Goal: Check status: Check status

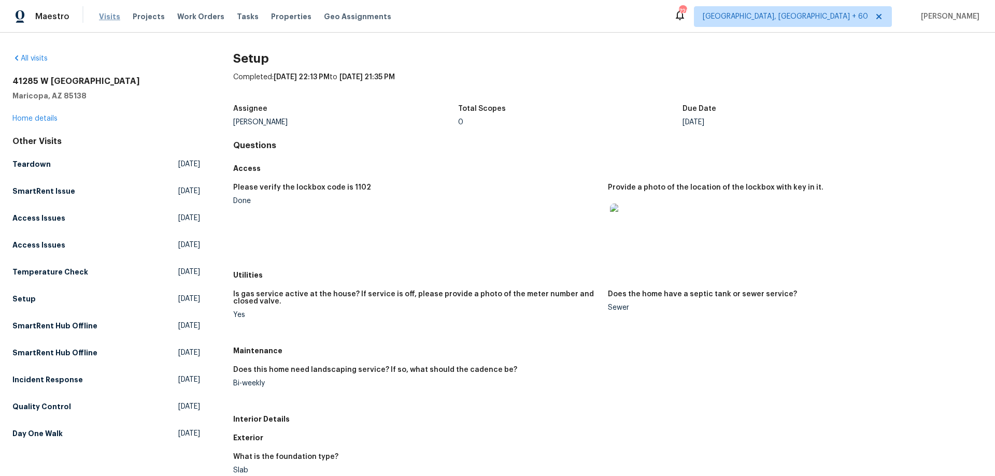
click at [103, 13] on span "Visits" at bounding box center [109, 16] width 21 height 10
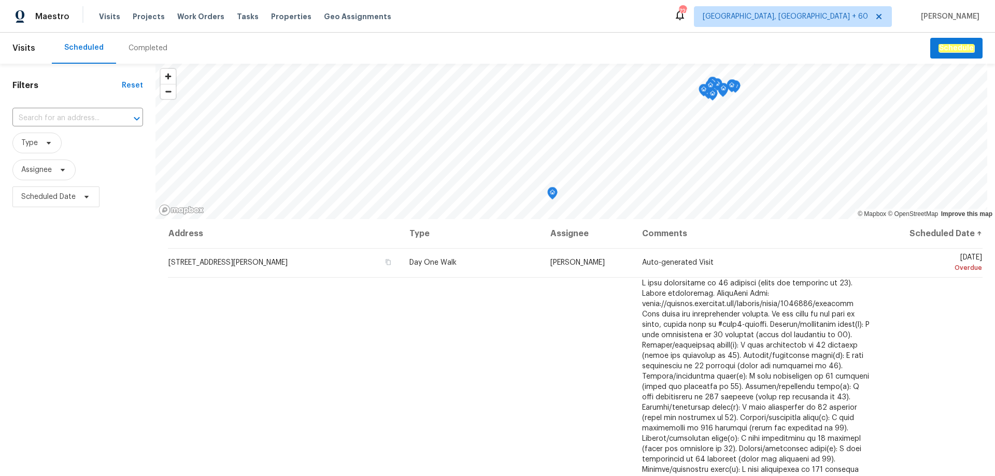
click at [140, 46] on div "Completed" at bounding box center [148, 48] width 39 height 10
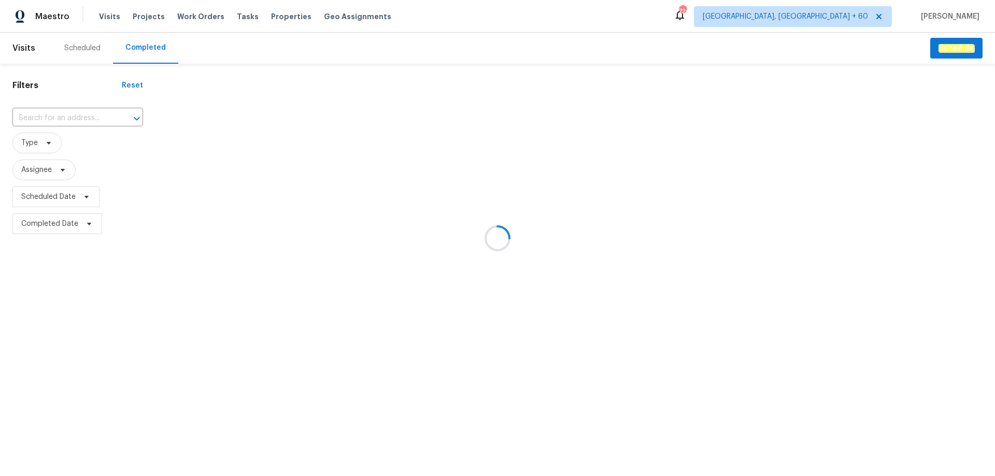
click at [74, 114] on div at bounding box center [497, 238] width 995 height 476
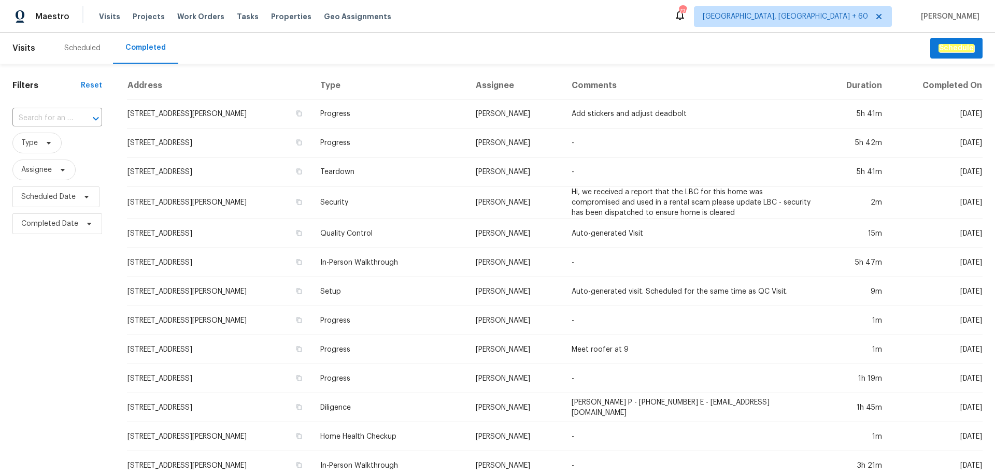
click at [75, 114] on div at bounding box center [88, 118] width 27 height 15
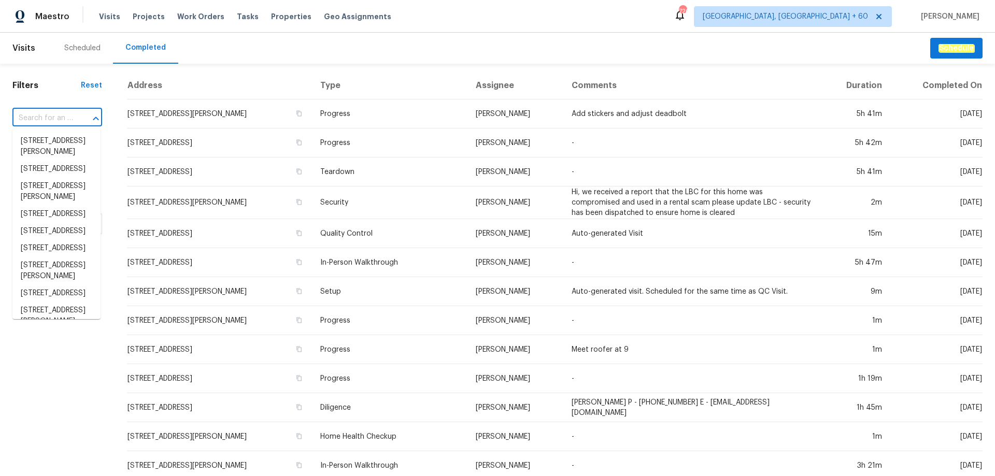
paste input "[STREET_ADDRESS]"
type input "[STREET_ADDRESS]"
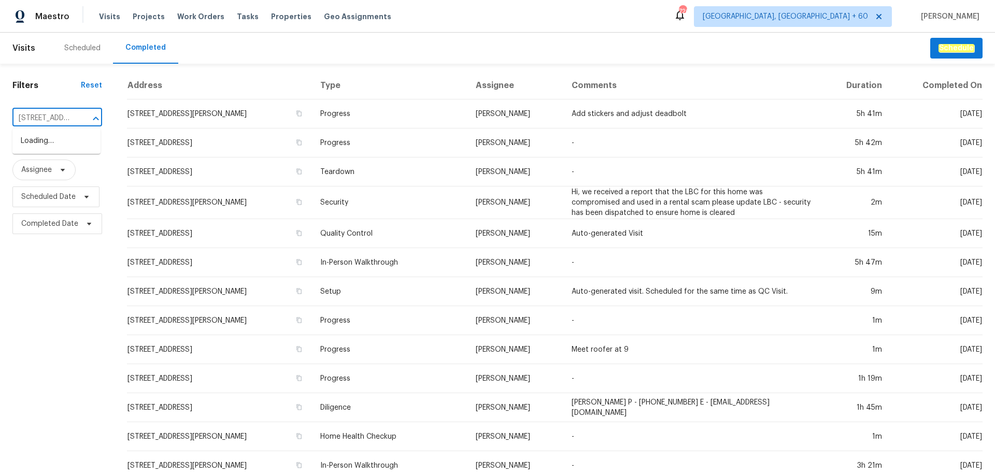
scroll to position [0, 83]
click at [56, 150] on li "[STREET_ADDRESS]" at bounding box center [56, 141] width 88 height 17
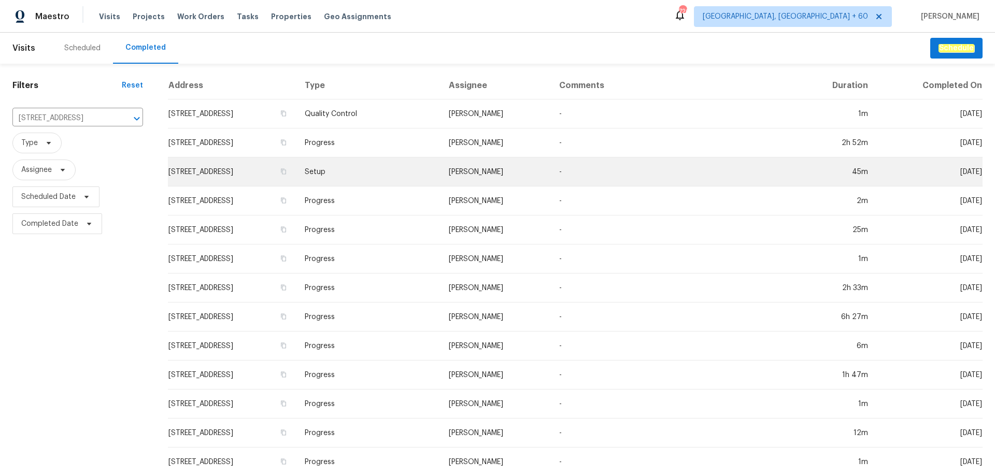
click at [394, 172] on td "Setup" at bounding box center [368, 172] width 144 height 29
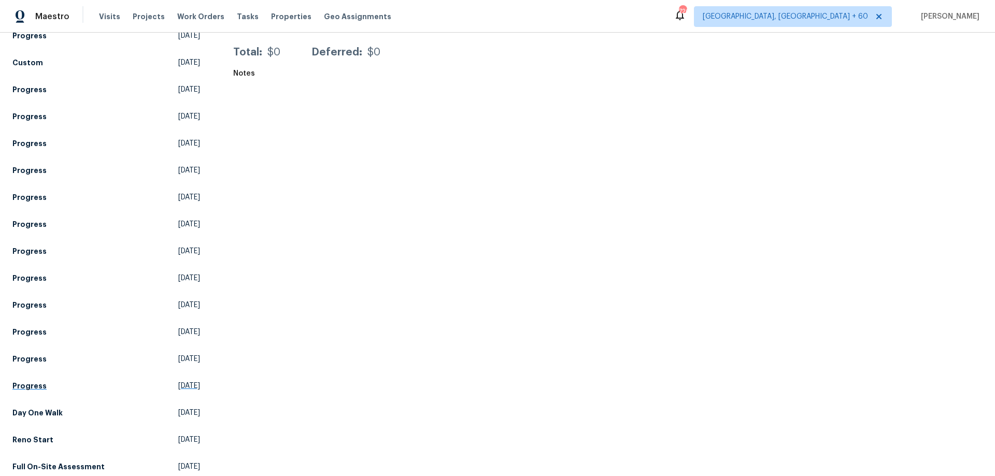
scroll to position [1426, 0]
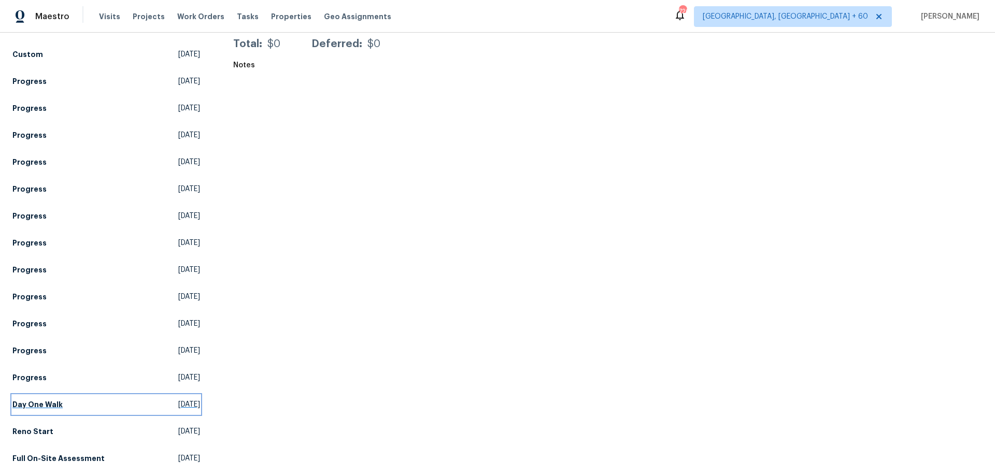
click at [80, 395] on link "Day One Walk [DATE]" at bounding box center [106, 404] width 188 height 19
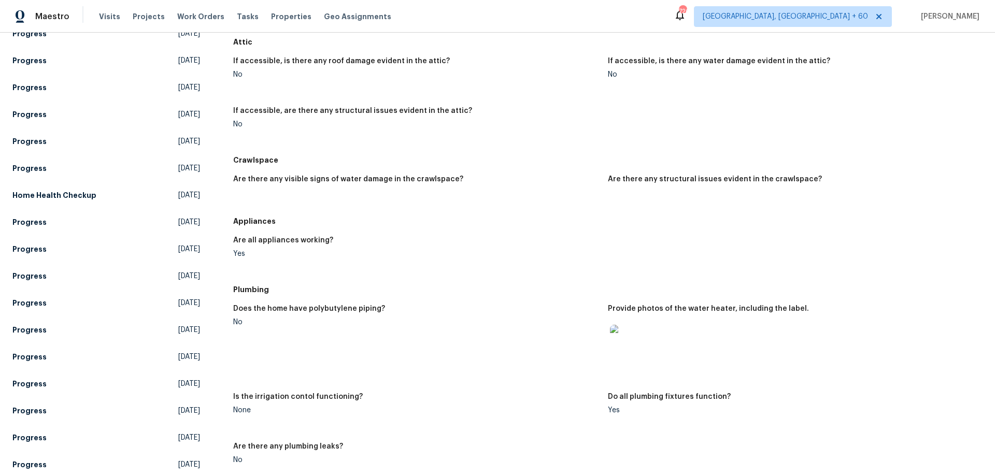
scroll to position [622, 0]
